Goal: Information Seeking & Learning: Find specific fact

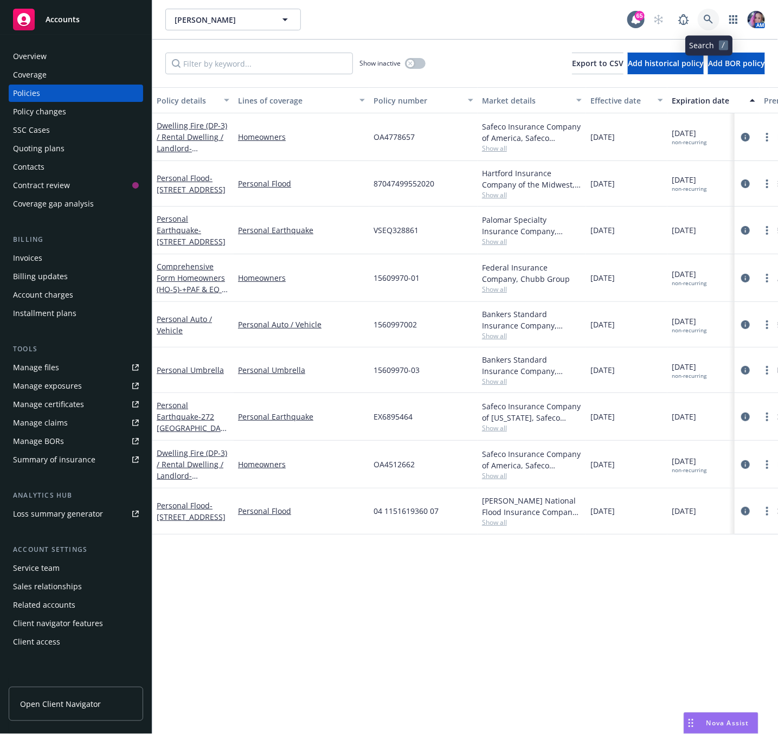
click at [704, 21] on icon at bounding box center [708, 20] width 10 height 10
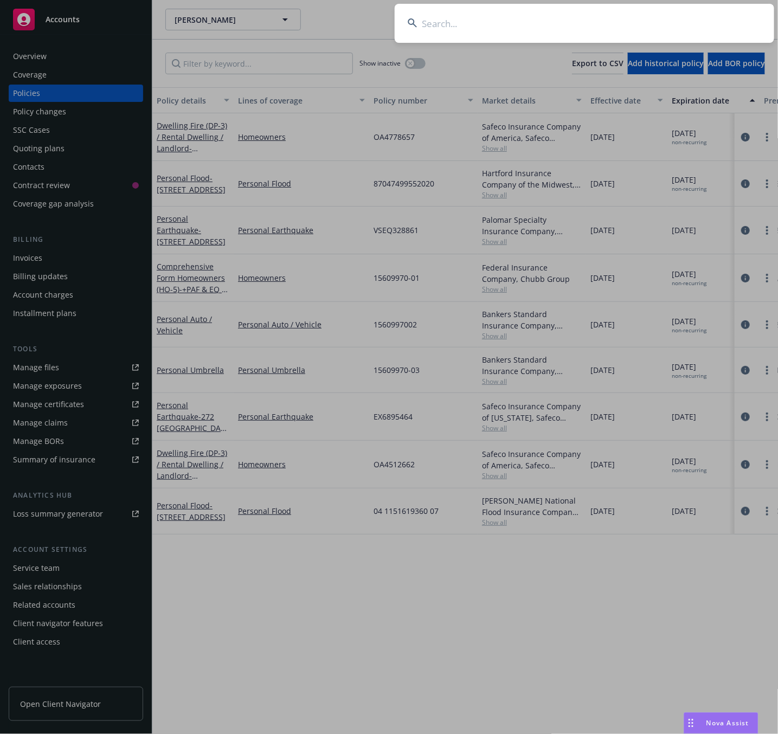
click at [432, 17] on input at bounding box center [583, 23] width 379 height 39
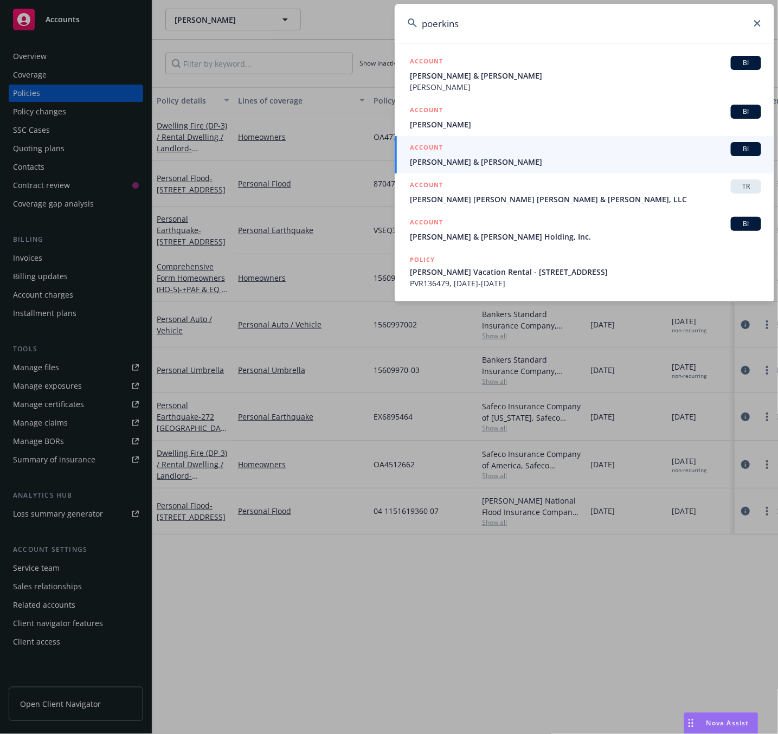
type input "poerkins"
click at [757, 25] on icon at bounding box center [757, 23] width 7 height 7
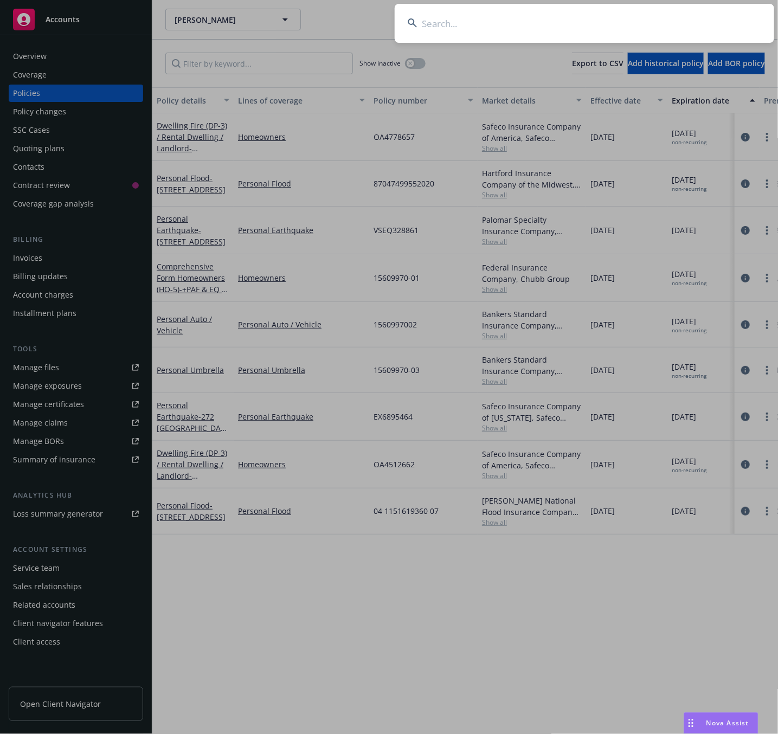
click at [443, 29] on input at bounding box center [583, 23] width 379 height 39
click at [456, 31] on input at bounding box center [583, 23] width 379 height 39
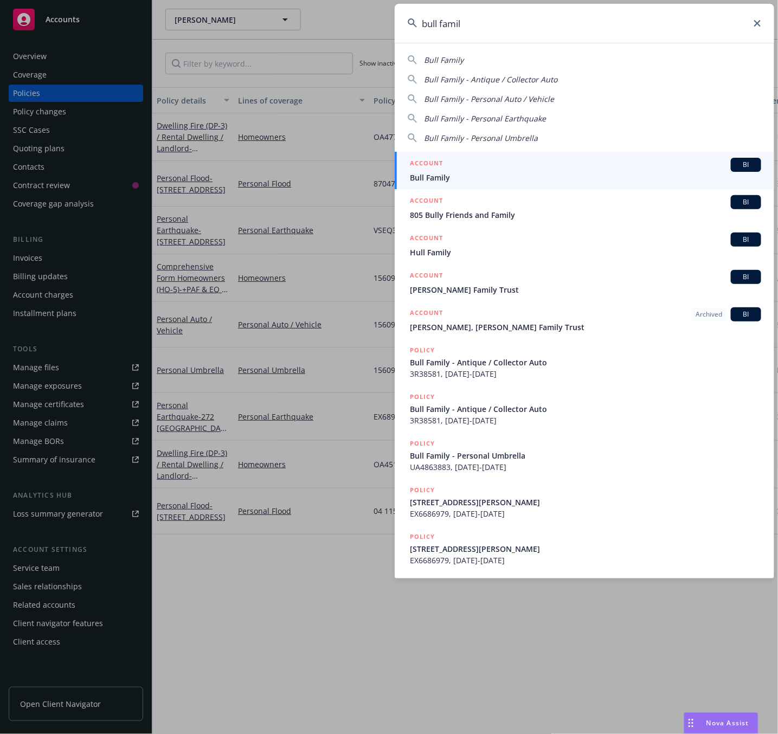
type input "bull famil"
click at [441, 172] on span "Bull Family" at bounding box center [585, 177] width 351 height 11
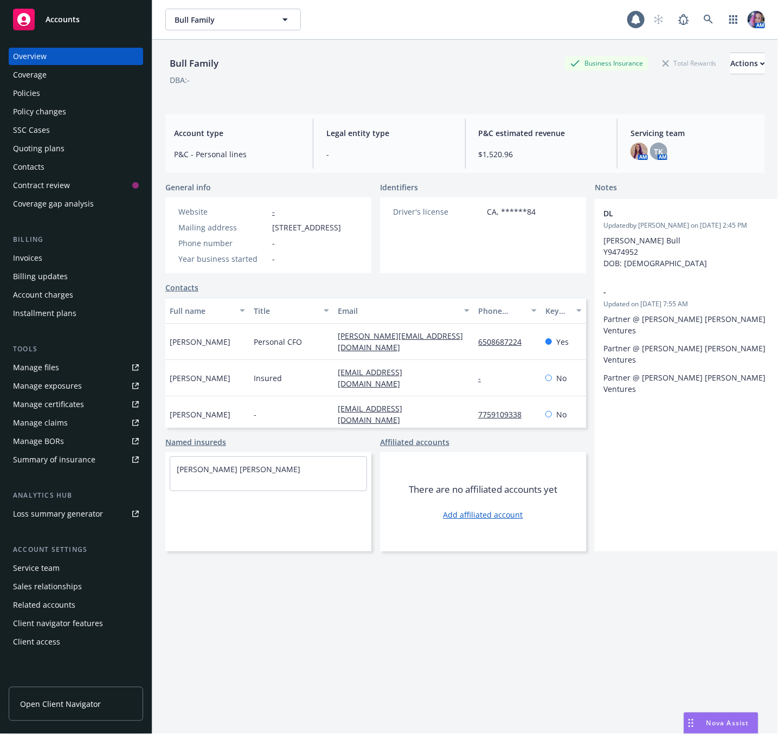
click at [52, 94] on div "Policies" at bounding box center [76, 93] width 126 height 17
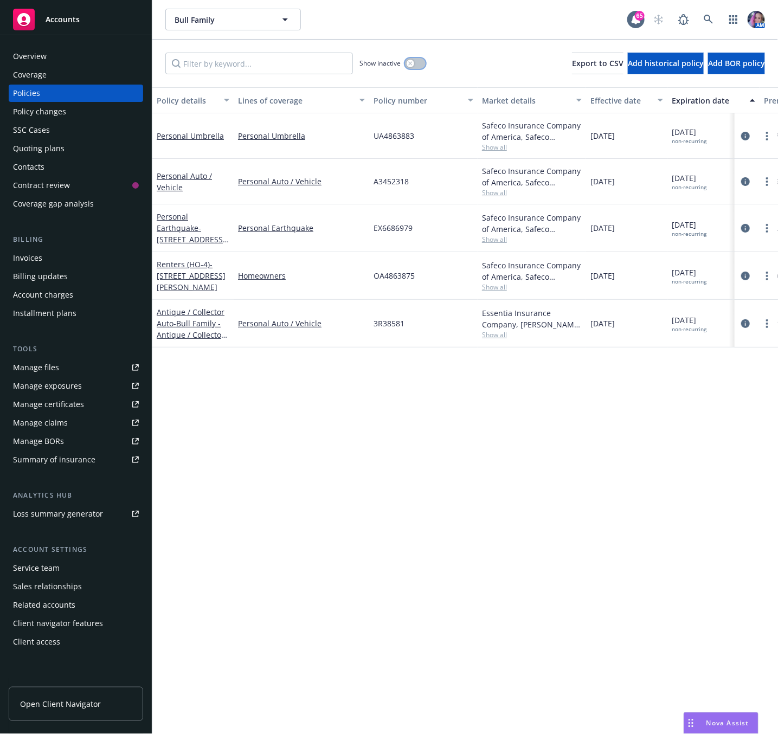
click at [415, 67] on button "button" at bounding box center [415, 63] width 21 height 11
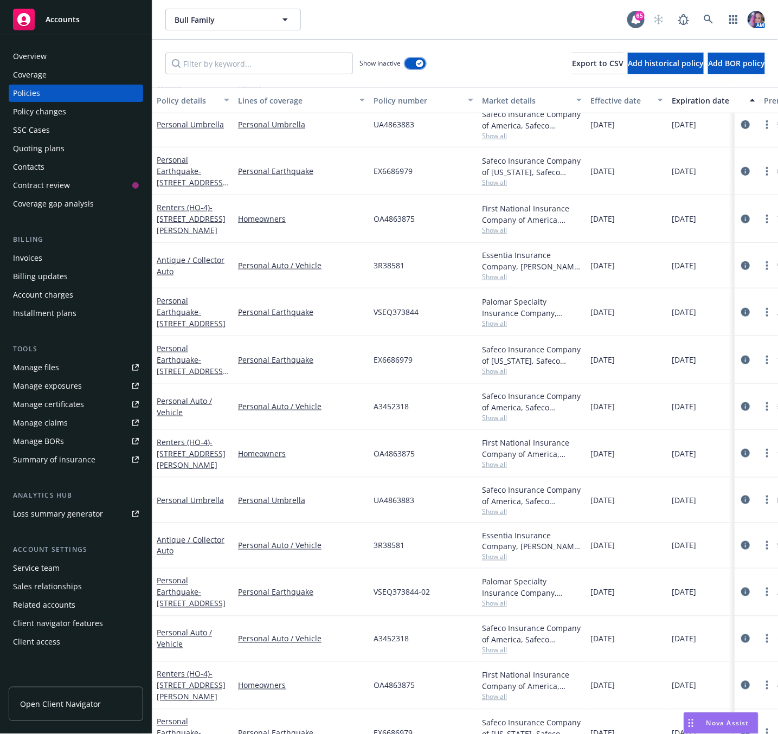
scroll to position [294, 0]
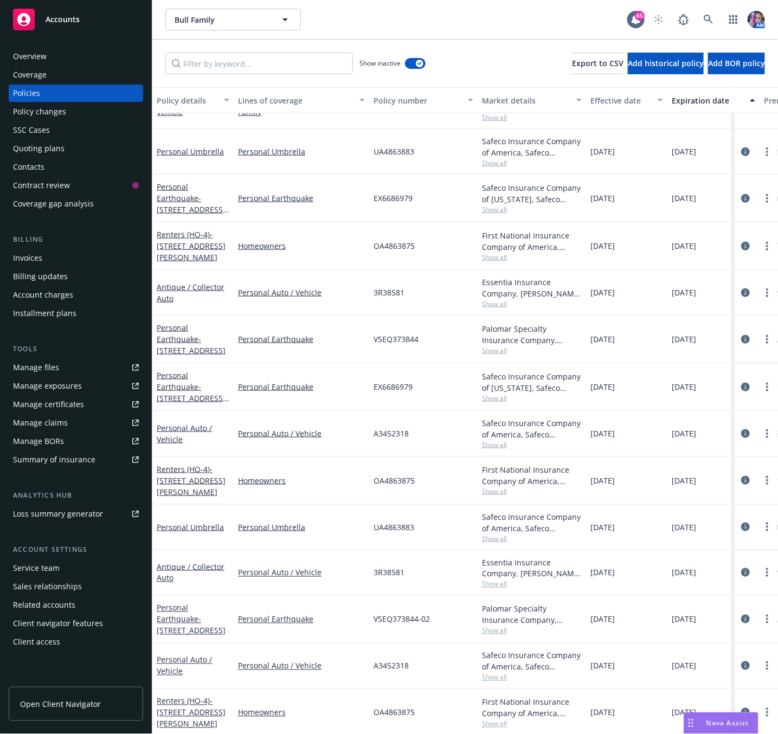
click at [387, 247] on span "OA4863875" at bounding box center [393, 245] width 41 height 11
copy span "OA4863875"
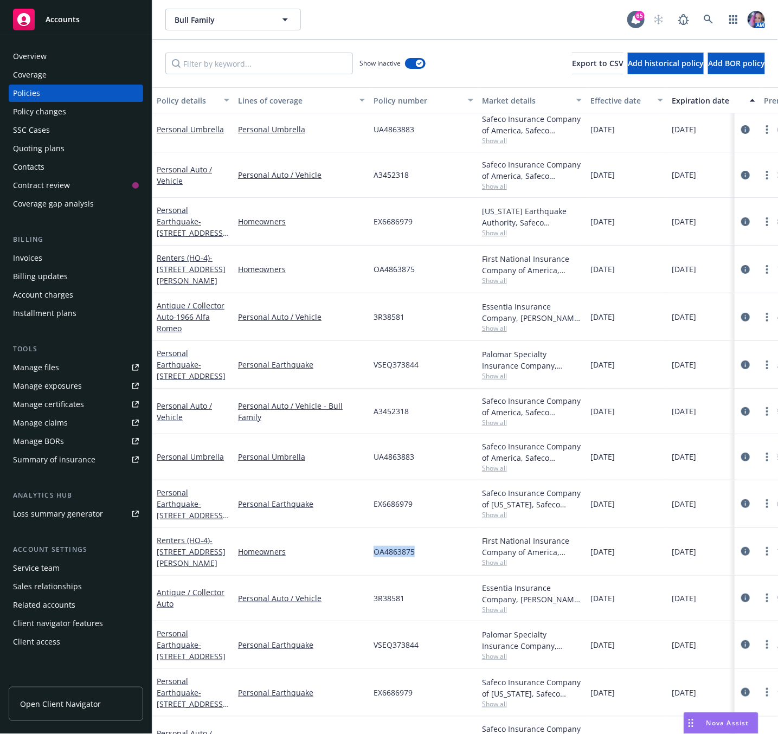
scroll to position [0, 0]
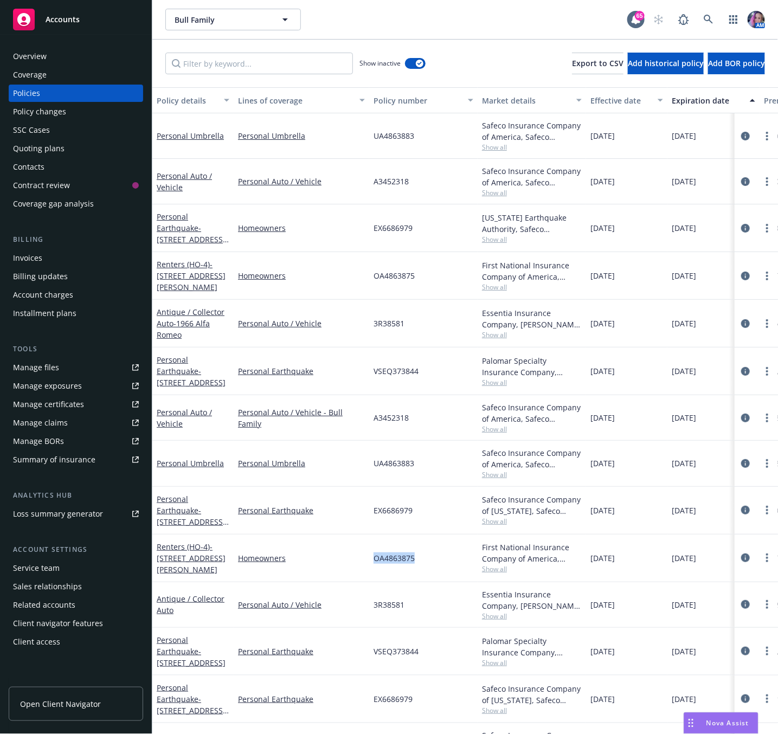
click at [31, 56] on div "Overview" at bounding box center [30, 56] width 34 height 17
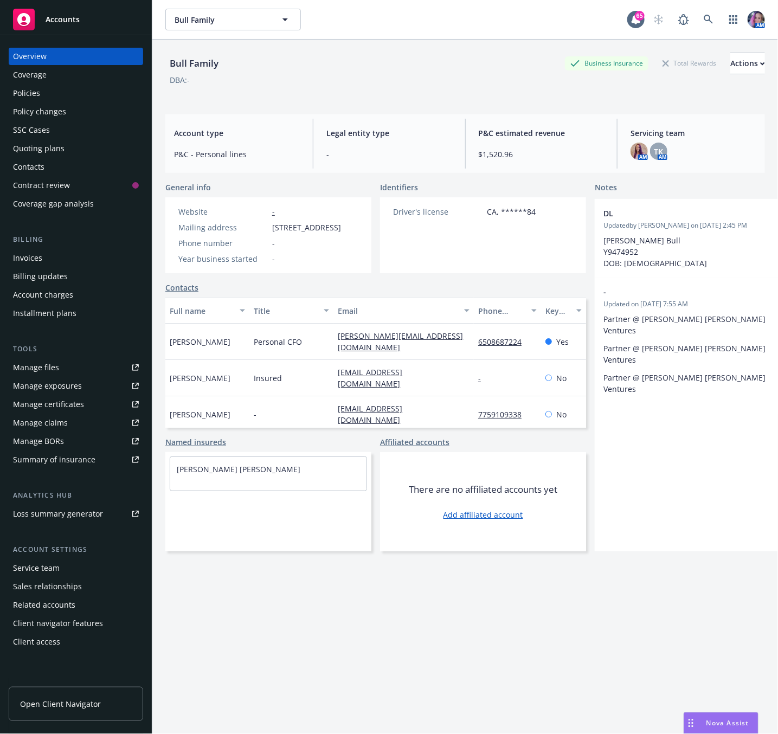
click at [21, 93] on div "Policies" at bounding box center [26, 93] width 27 height 17
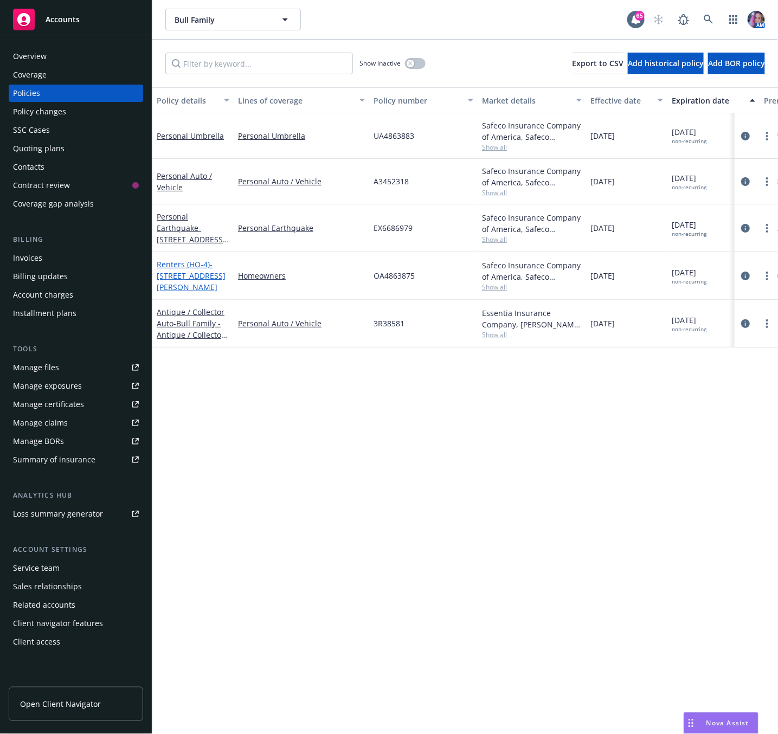
click at [173, 277] on span "- [STREET_ADDRESS][PERSON_NAME]" at bounding box center [191, 275] width 69 height 33
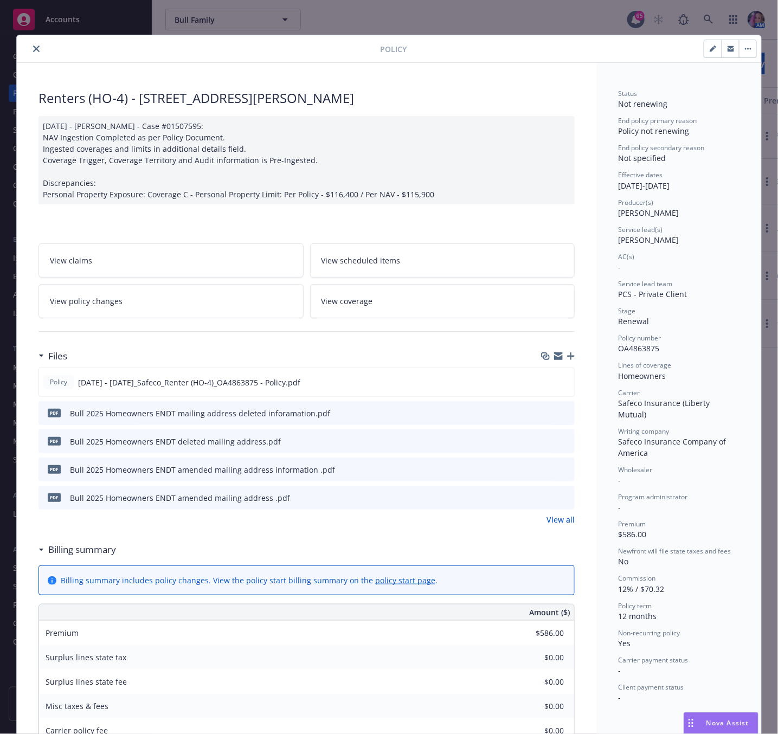
drag, startPoint x: 135, startPoint y: 98, endPoint x: 341, endPoint y: 96, distance: 206.4
click at [341, 96] on div "Renters (HO-4) - [STREET_ADDRESS][PERSON_NAME]" at bounding box center [306, 98] width 536 height 18
copy div "[STREET_ADDRESS][PERSON_NAME]"
click at [33, 46] on icon "close" at bounding box center [36, 49] width 7 height 7
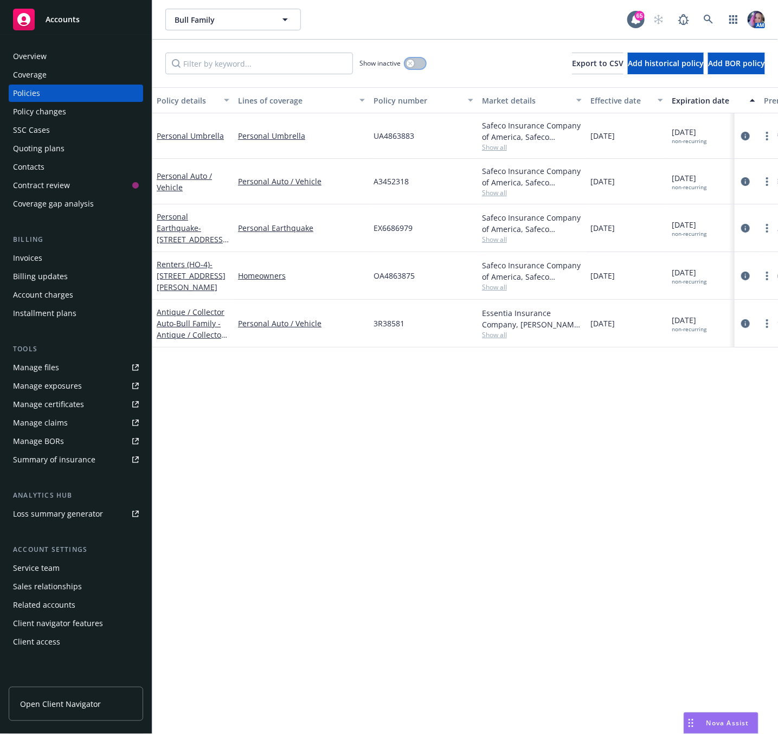
drag, startPoint x: 418, startPoint y: 64, endPoint x: 429, endPoint y: 109, distance: 46.9
click at [418, 64] on button "button" at bounding box center [415, 63] width 21 height 11
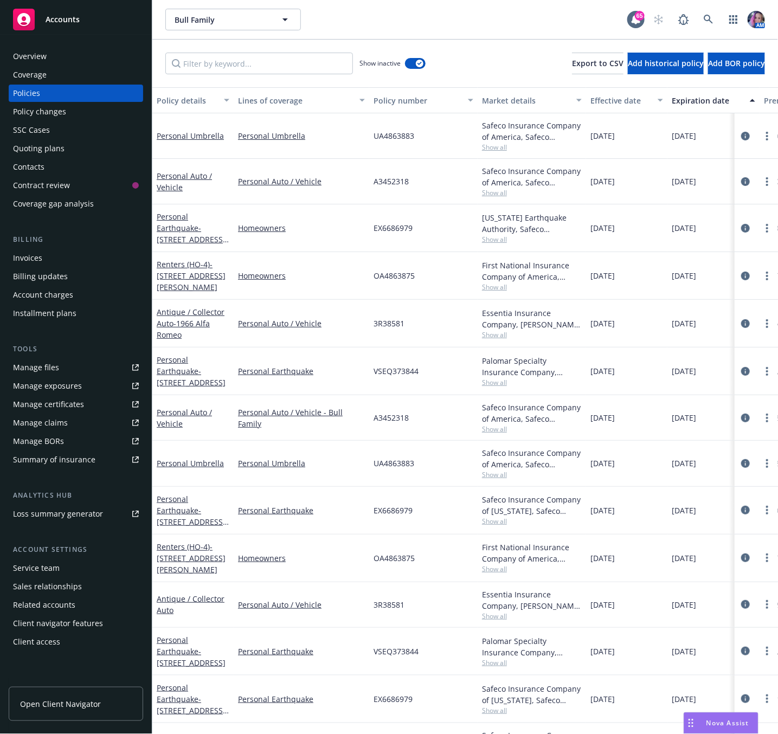
click at [377, 276] on span "OA4863875" at bounding box center [393, 275] width 41 height 11
click at [187, 271] on span "- [STREET_ADDRESS][PERSON_NAME]" at bounding box center [191, 275] width 69 height 33
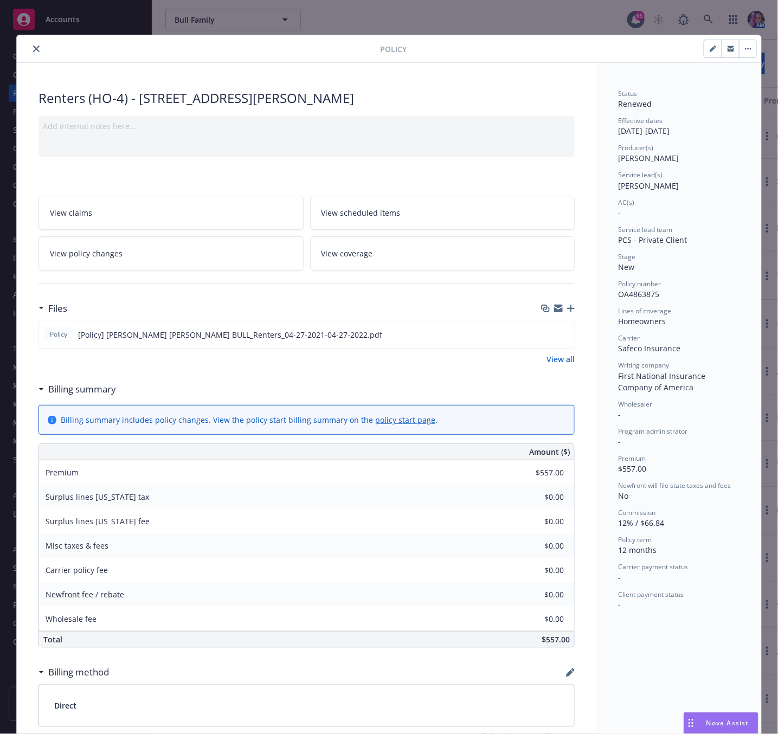
drag, startPoint x: 135, startPoint y: 103, endPoint x: 384, endPoint y: 104, distance: 249.2
click at [384, 104] on div "Renters (HO-4) - [STREET_ADDRESS][PERSON_NAME]" at bounding box center [306, 98] width 536 height 18
copy div "[STREET_ADDRESS][PERSON_NAME]"
click at [33, 48] on icon "close" at bounding box center [36, 49] width 7 height 7
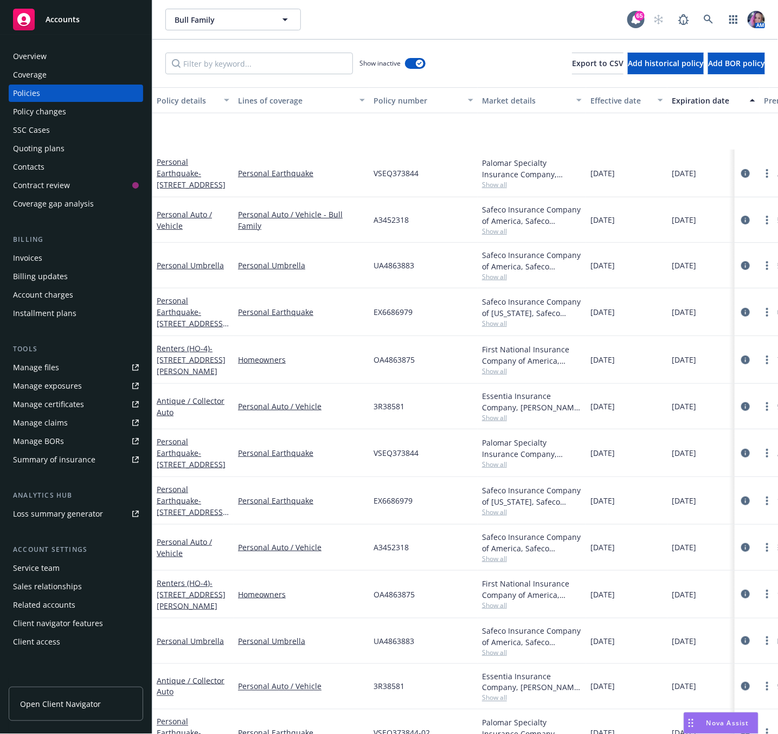
scroll to position [325, 0]
